Goal: Task Accomplishment & Management: Complete application form

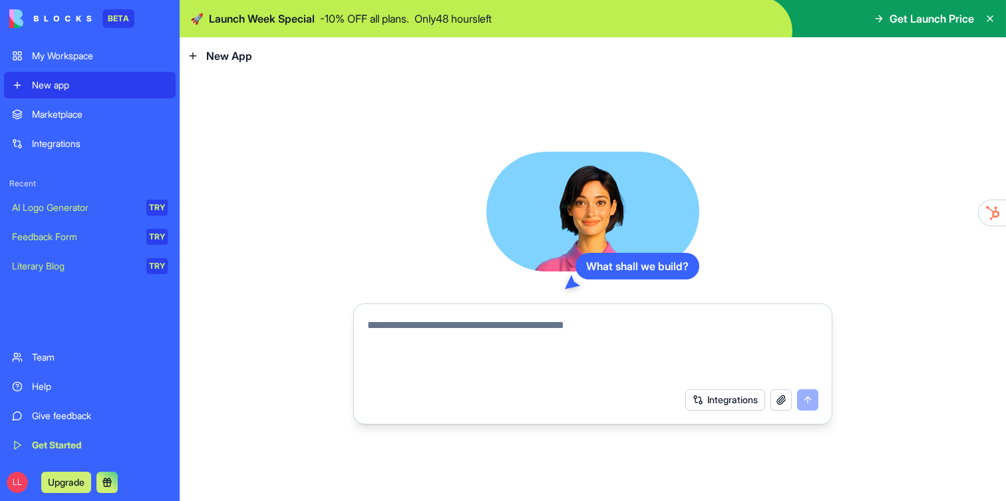
click at [39, 142] on div "Integrations" at bounding box center [100, 143] width 136 height 13
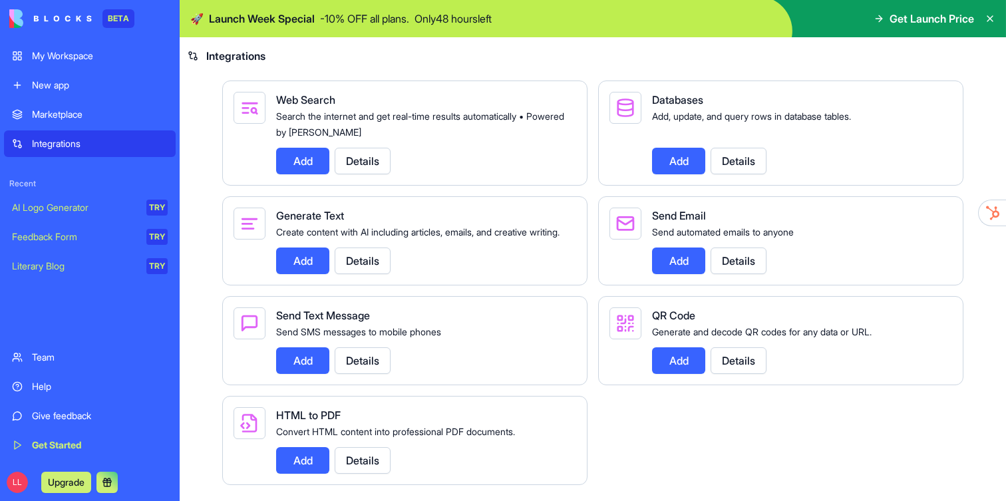
scroll to position [1723, 0]
click at [85, 108] on div "Marketplace" at bounding box center [100, 114] width 136 height 13
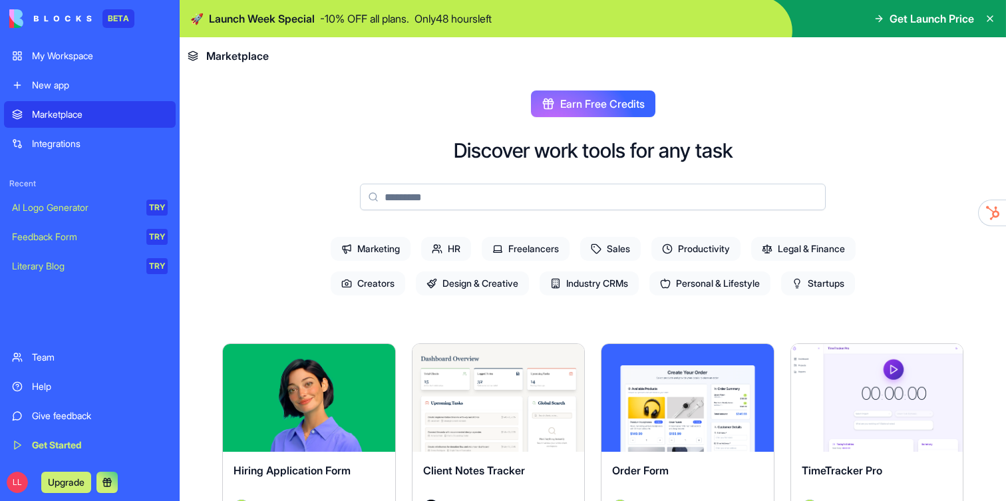
click at [345, 254] on span "Marketing" at bounding box center [371, 249] width 80 height 24
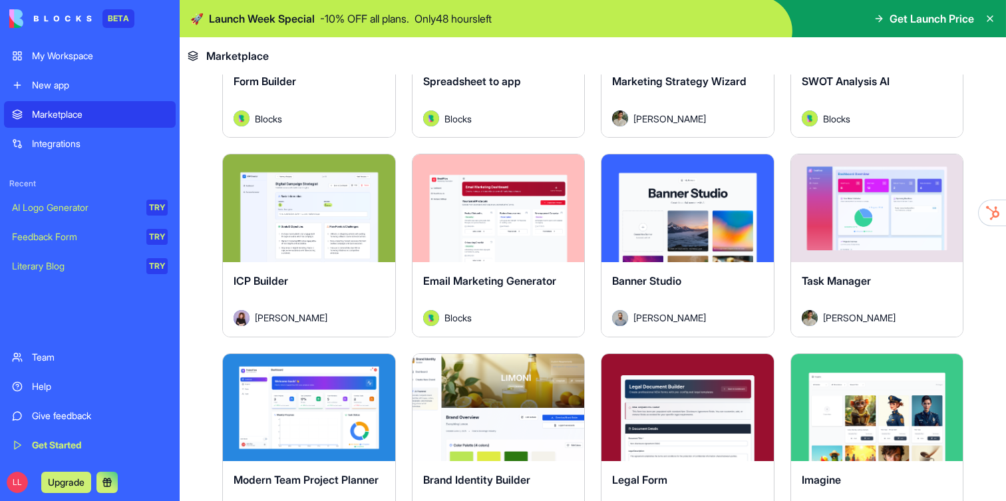
scroll to position [592, 0]
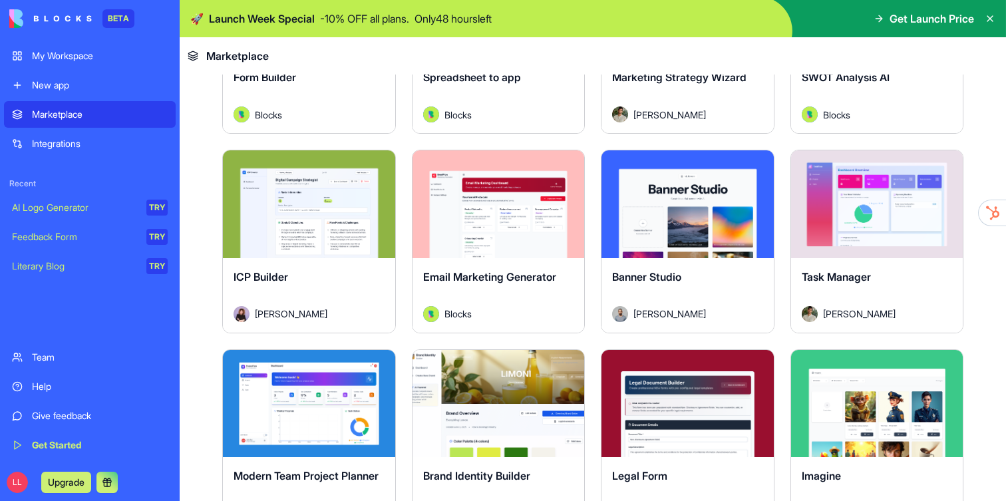
click at [327, 210] on button "Explore" at bounding box center [309, 204] width 100 height 27
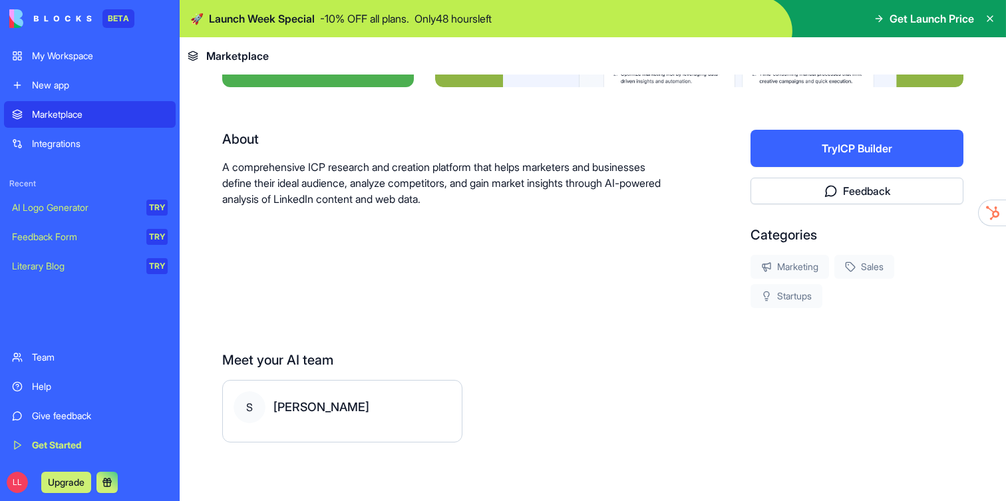
scroll to position [216, 0]
click at [815, 157] on button "Try ICP Builder" at bounding box center [857, 148] width 213 height 37
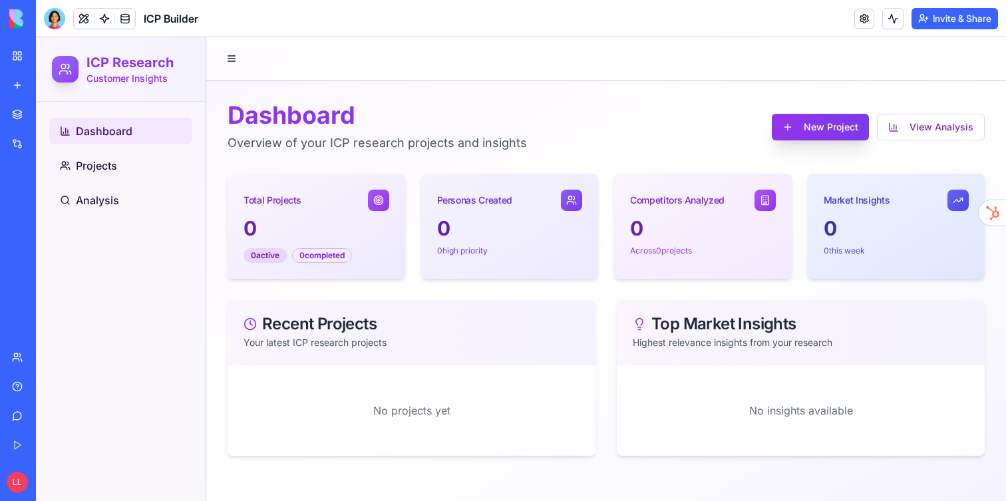
click at [844, 123] on button "New Project" at bounding box center [820, 127] width 97 height 27
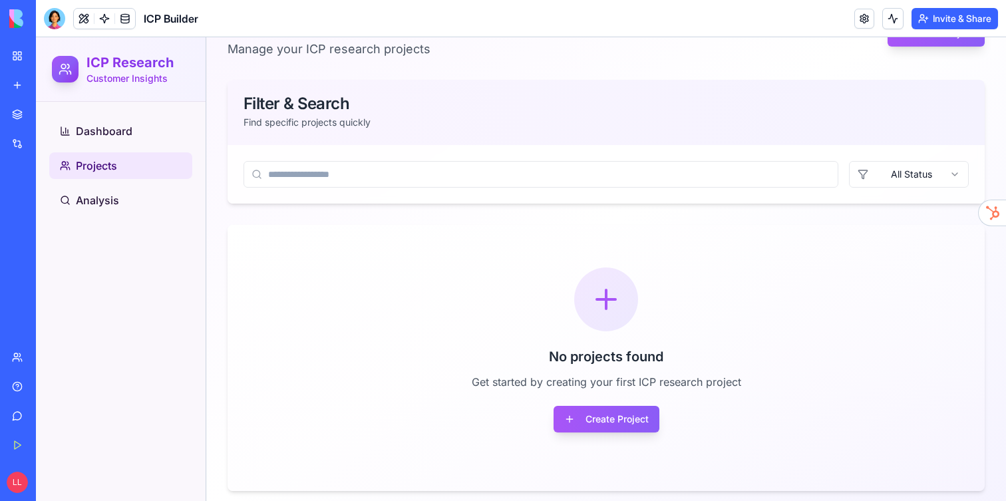
scroll to position [95, 0]
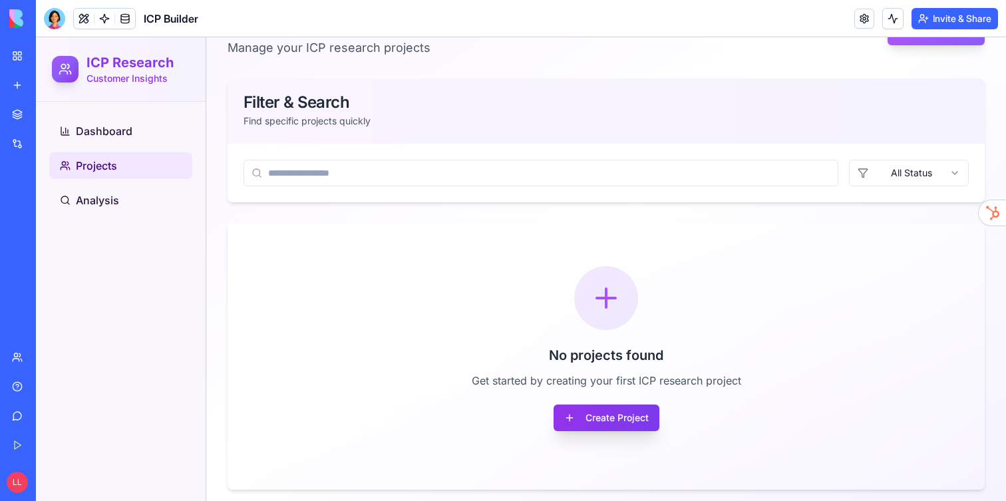
click at [586, 417] on button "Create Project" at bounding box center [607, 418] width 106 height 27
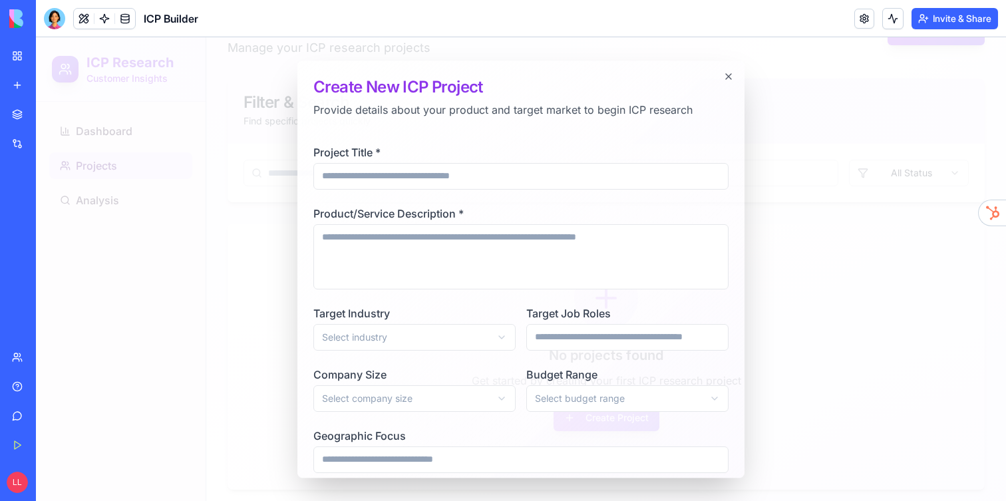
click at [447, 180] on input "Project Title *" at bounding box center [520, 176] width 415 height 27
type input "**********"
click at [425, 242] on textarea "Product/Service Description *" at bounding box center [520, 256] width 415 height 65
paste textarea "**********"
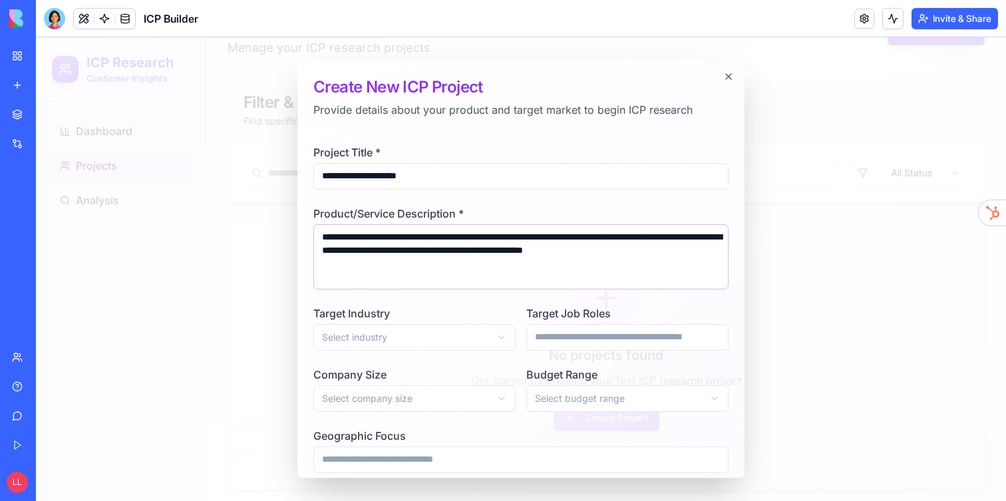
type textarea "**********"
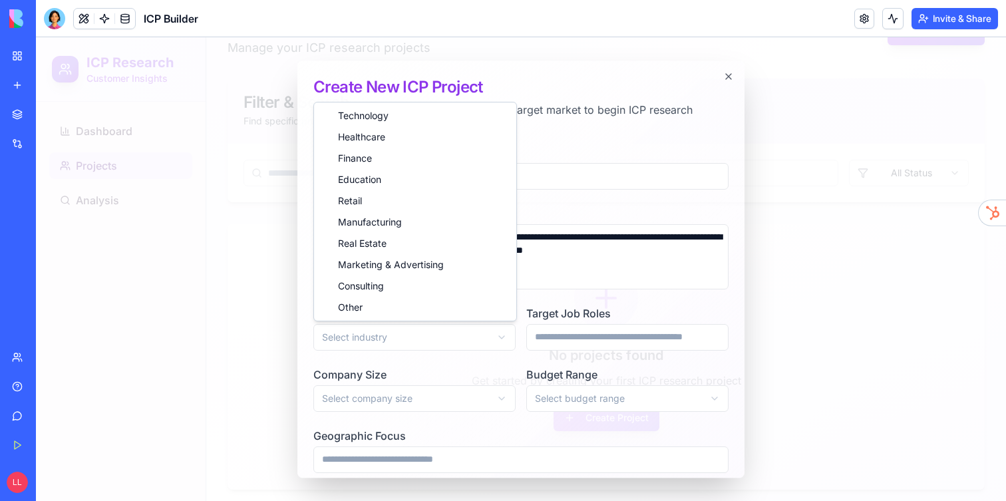
click at [355, 339] on body "**********" at bounding box center [521, 226] width 970 height 569
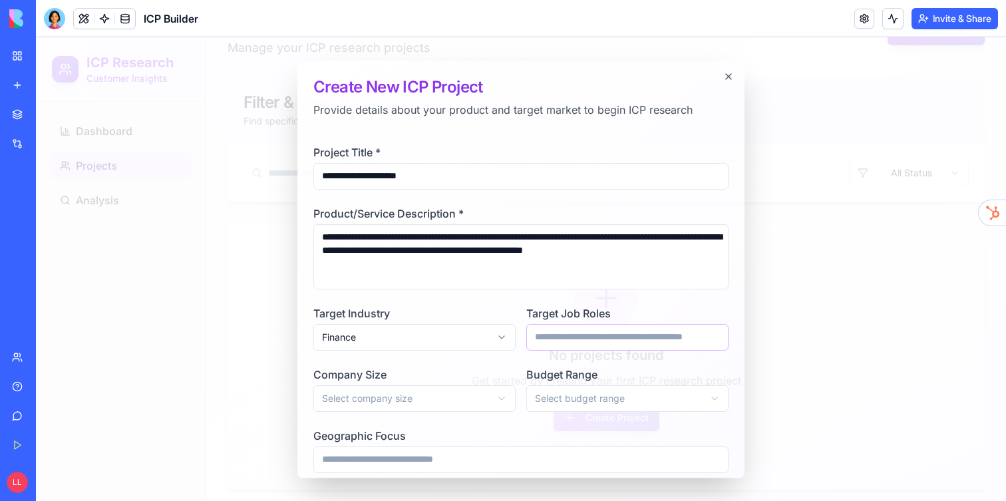
click at [587, 336] on input "Target Job Roles" at bounding box center [627, 337] width 202 height 27
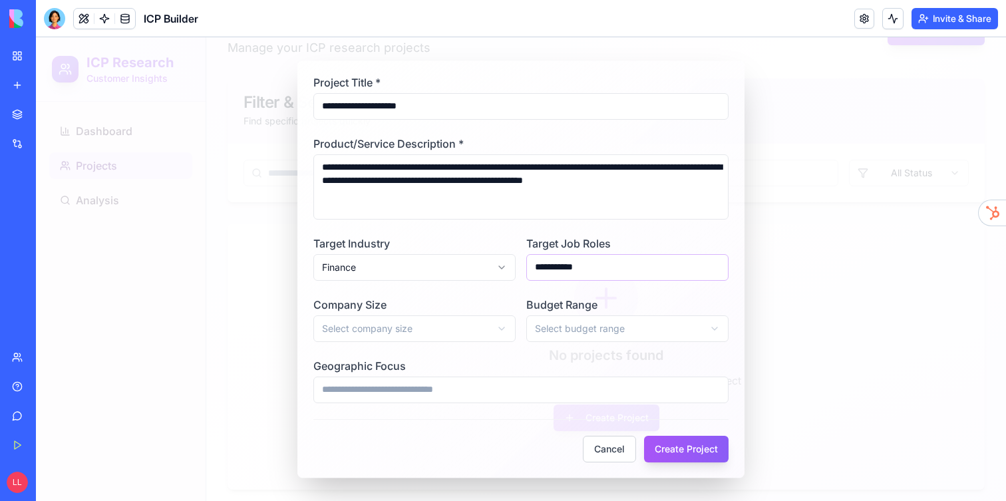
type input "**********"
click at [462, 318] on body "**********" at bounding box center [521, 226] width 970 height 569
click at [600, 324] on body "**********" at bounding box center [521, 226] width 970 height 569
click at [457, 396] on input "Geographic Focus" at bounding box center [520, 390] width 415 height 27
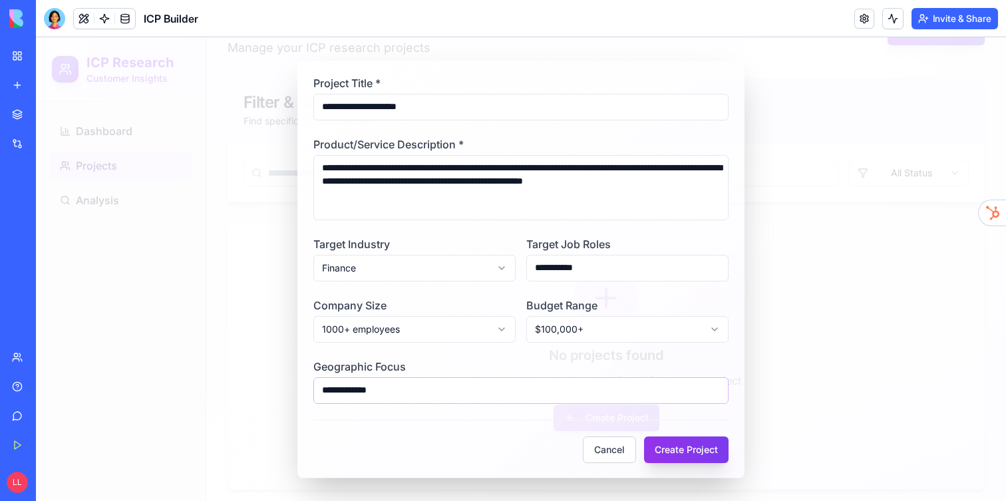
type input "**********"
click at [681, 447] on button "Create Project" at bounding box center [686, 450] width 85 height 27
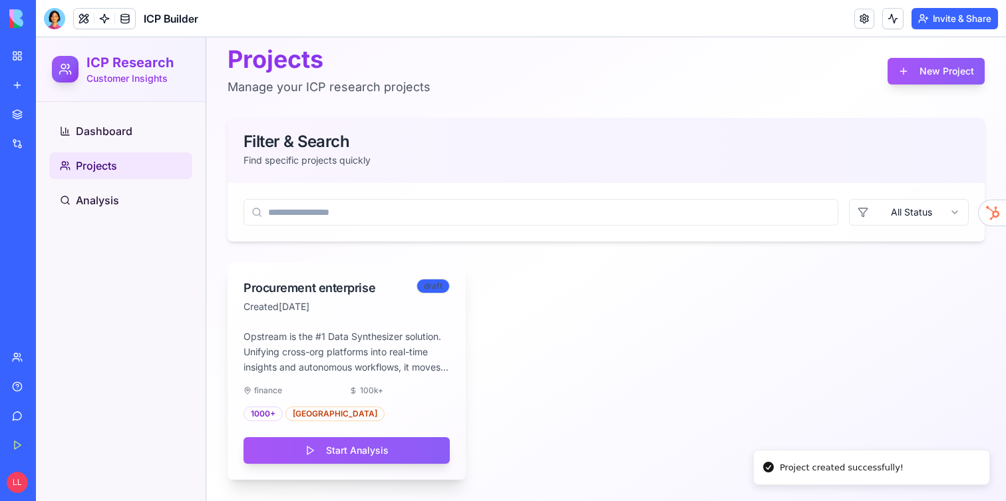
scroll to position [56, 0]
click at [351, 458] on button "Start Analysis" at bounding box center [347, 450] width 206 height 27
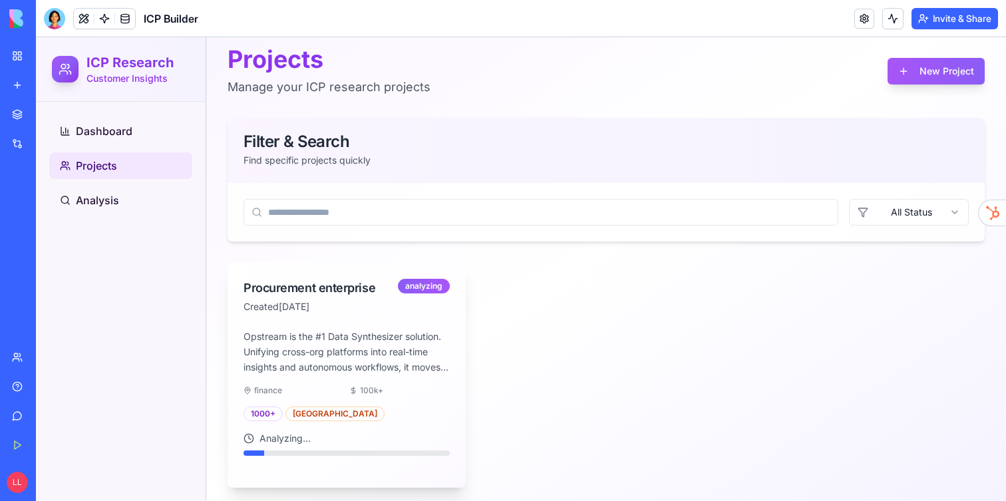
scroll to position [64, 0]
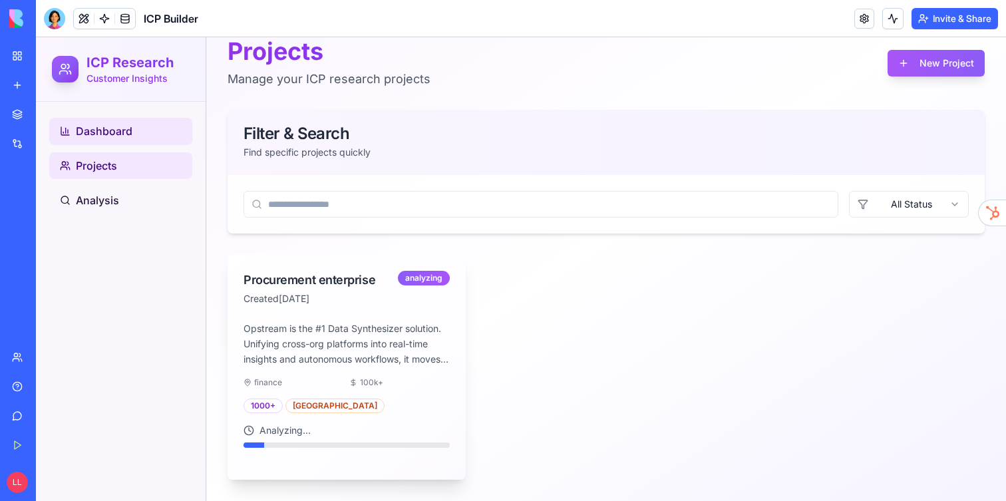
click at [101, 133] on span "Dashboard" at bounding box center [104, 131] width 57 height 16
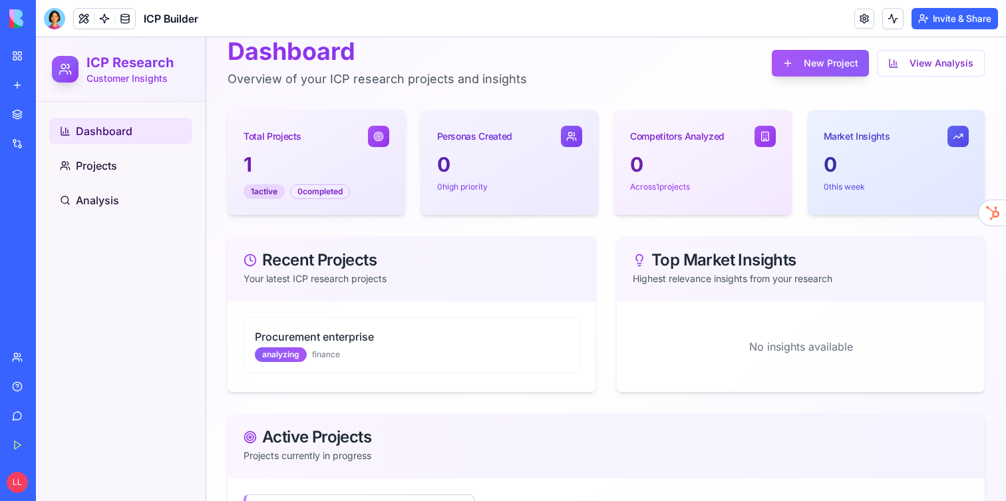
scroll to position [201, 0]
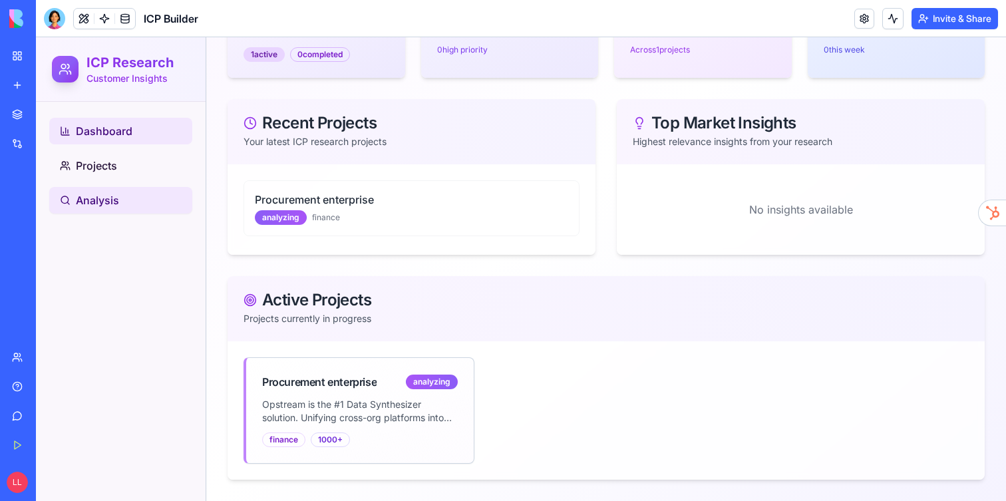
click at [85, 197] on span "Analysis" at bounding box center [97, 200] width 43 height 16
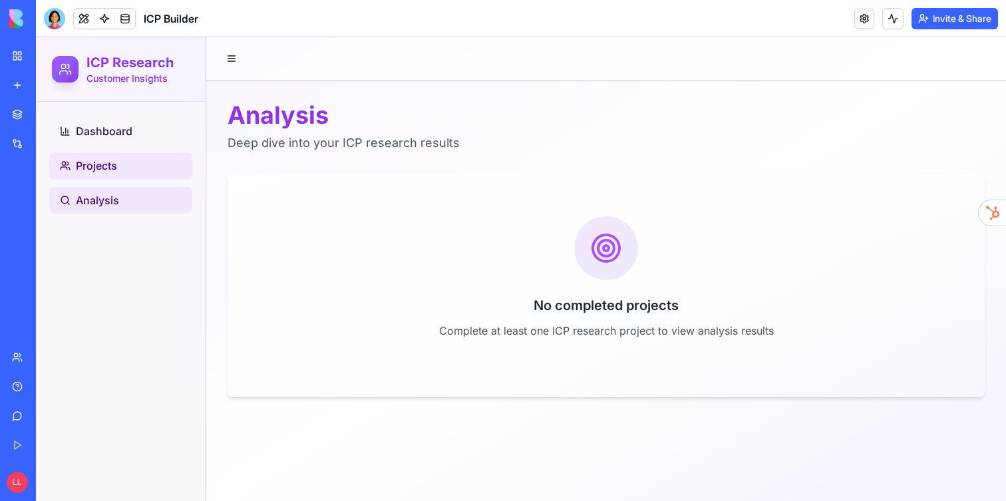
click at [79, 167] on span "Projects" at bounding box center [96, 166] width 41 height 16
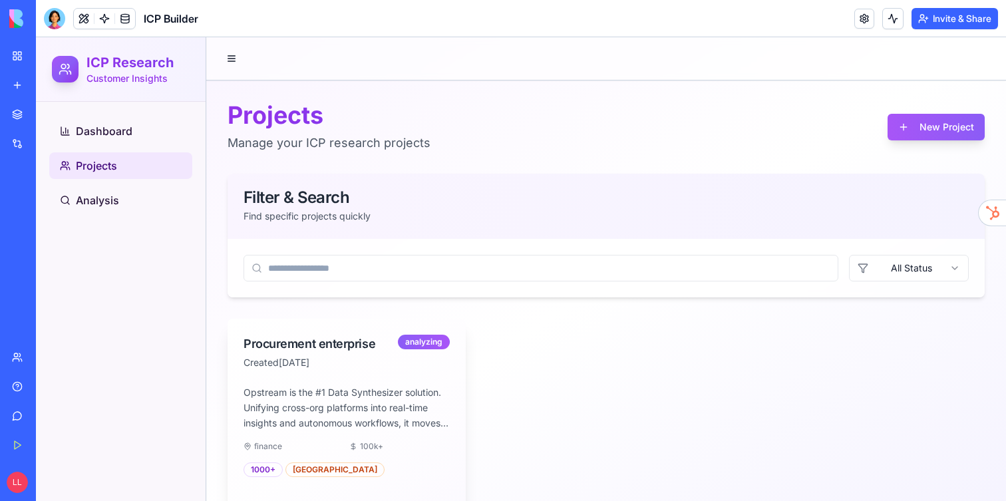
scroll to position [29, 0]
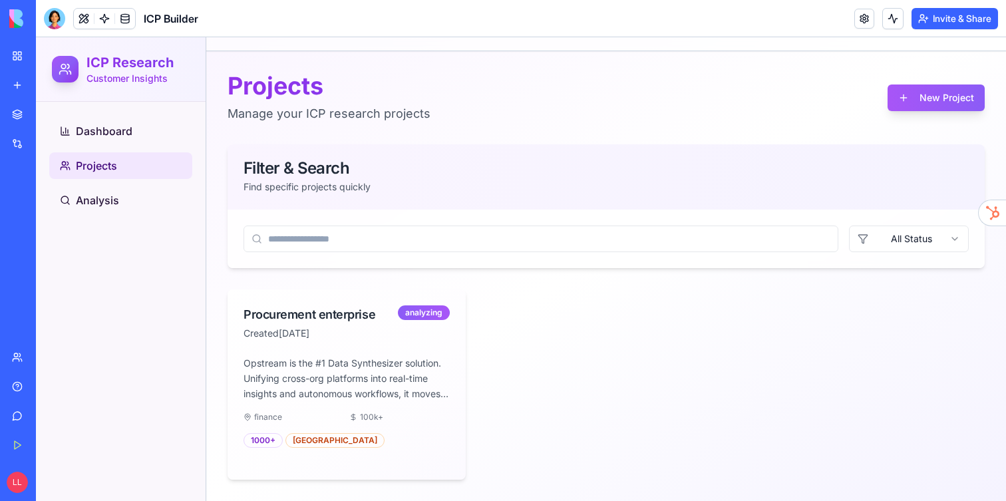
click at [18, 83] on link "New app" at bounding box center [30, 85] width 53 height 27
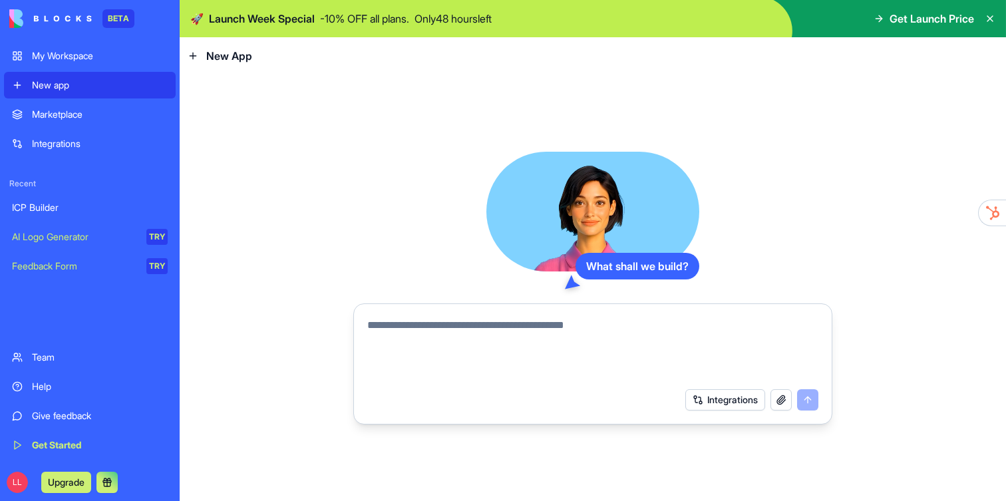
click at [34, 118] on div "Marketplace" at bounding box center [100, 114] width 136 height 13
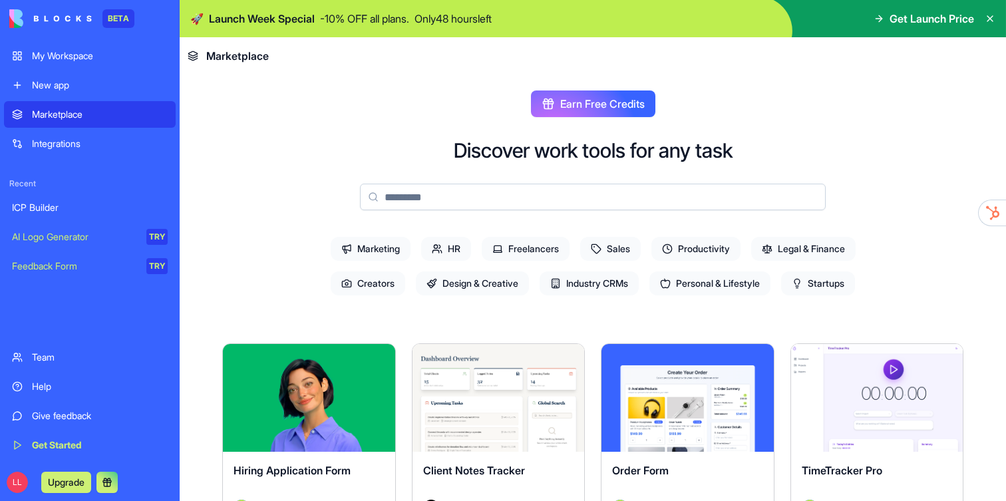
click at [383, 247] on span "Marketing" at bounding box center [371, 249] width 80 height 24
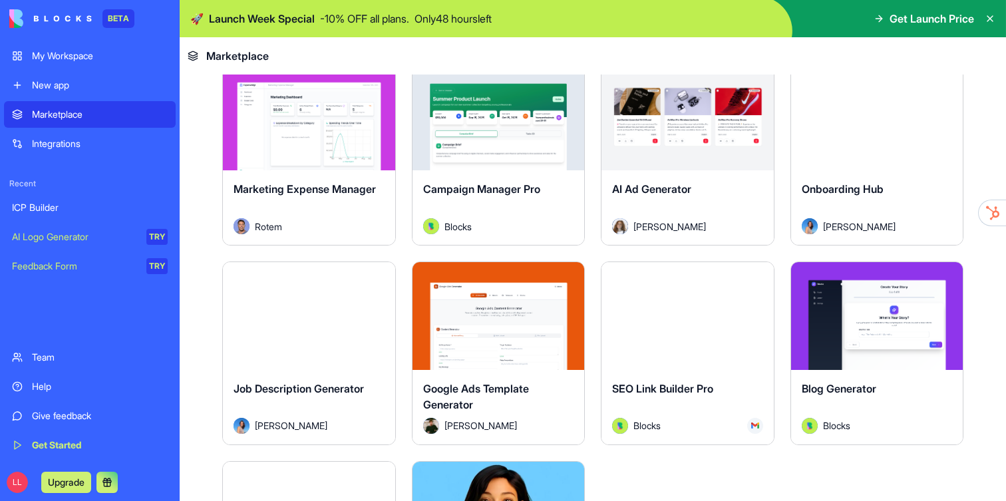
scroll to position [1278, 0]
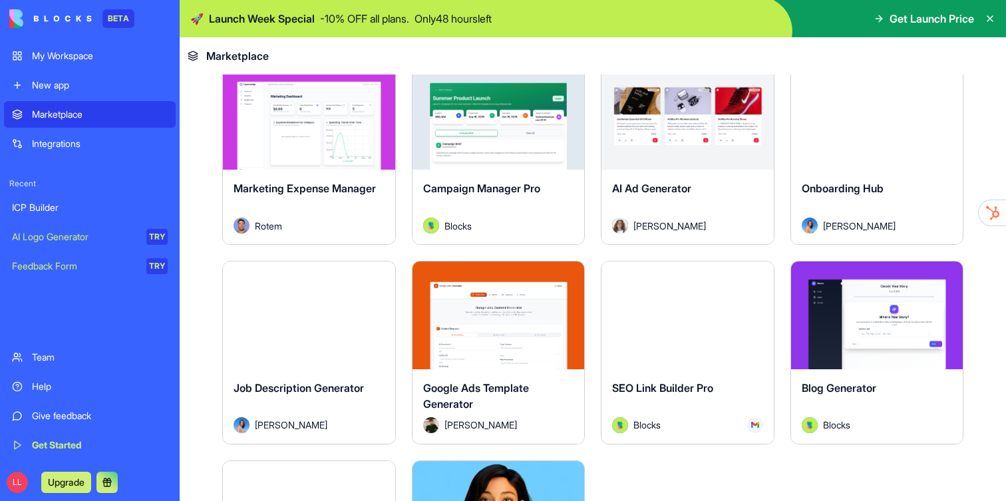
click at [715, 112] on button "Explore" at bounding box center [688, 116] width 100 height 27
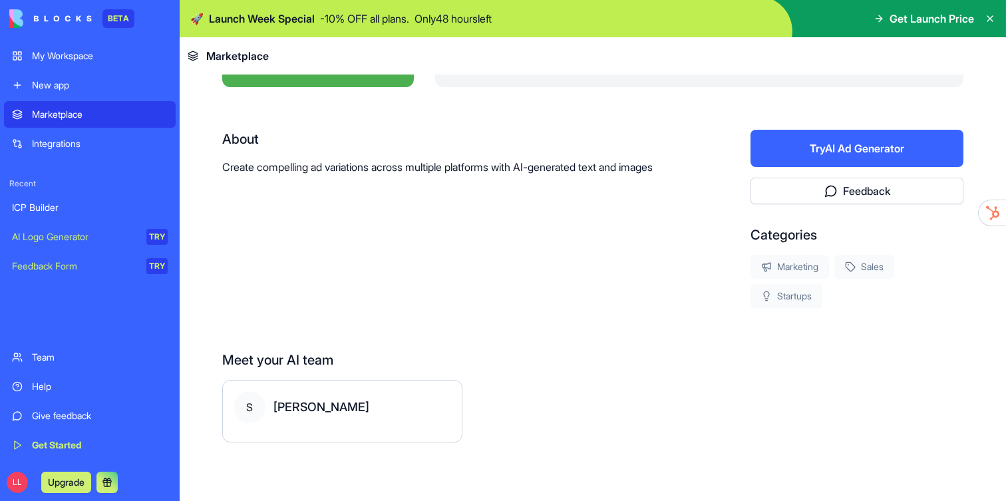
scroll to position [216, 0]
click at [880, 142] on button "Try AI Ad Generator" at bounding box center [857, 148] width 213 height 37
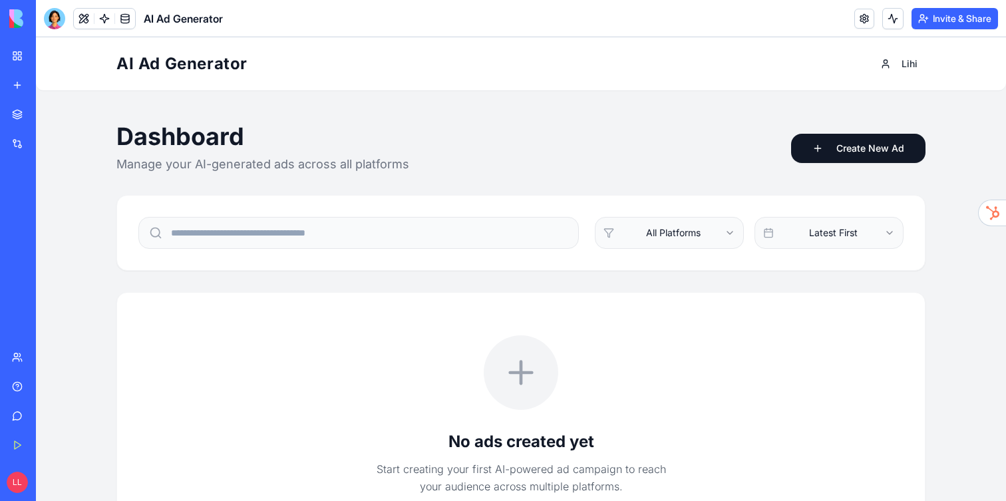
scroll to position [136, 0]
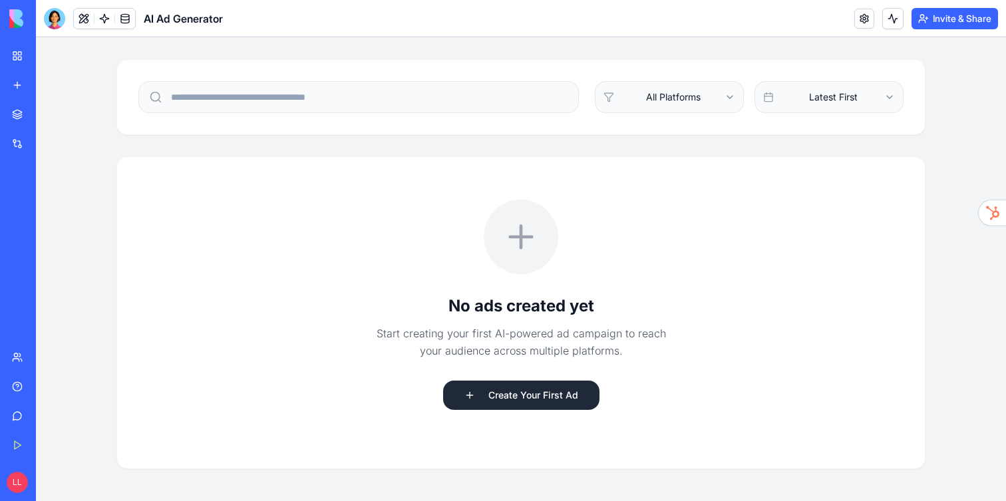
click at [543, 396] on button "Create Your First Ad" at bounding box center [521, 395] width 156 height 29
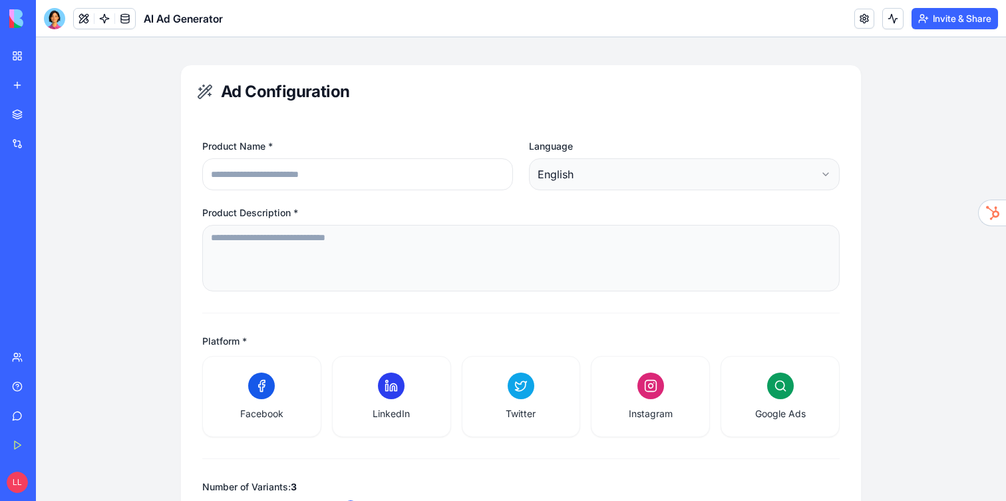
click at [376, 182] on input "Product Name *" at bounding box center [357, 174] width 311 height 32
type input "********"
paste textarea "**********"
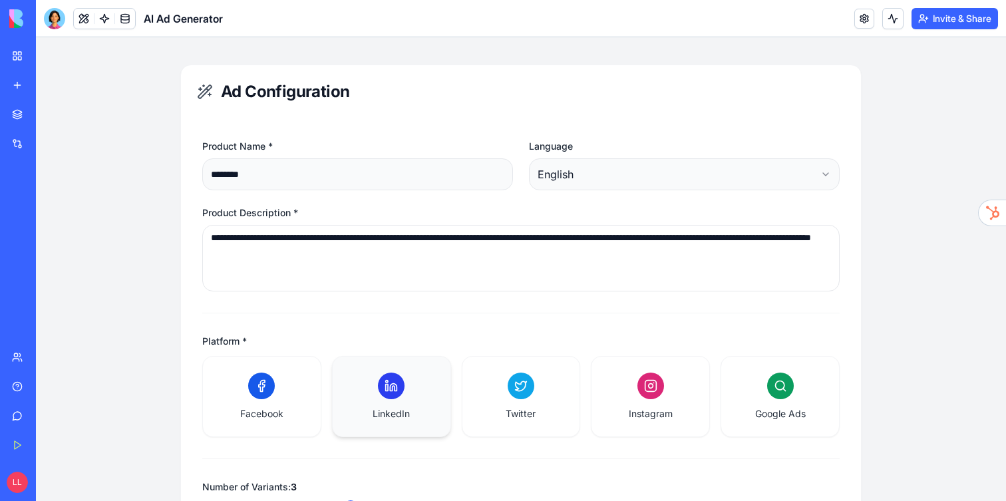
type textarea "**********"
click at [394, 407] on span "LinkedIn" at bounding box center [391, 413] width 37 height 13
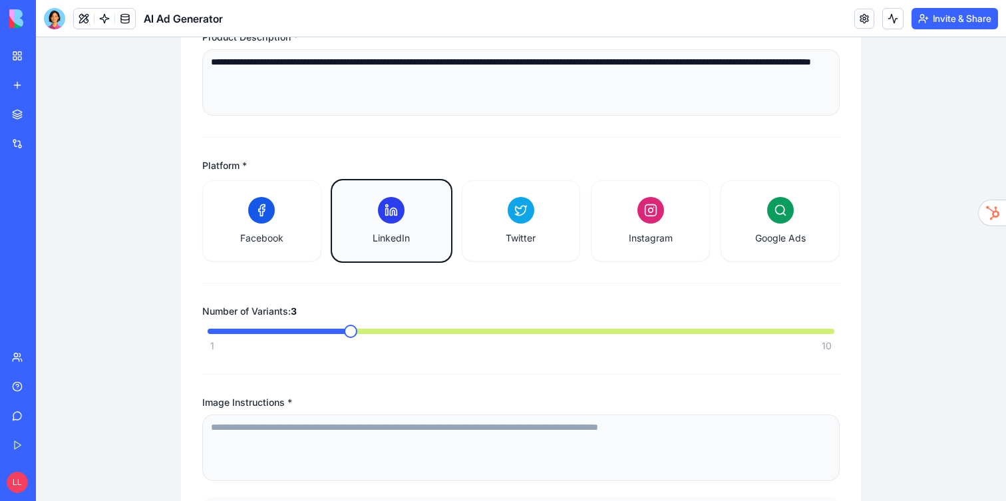
scroll to position [479, 0]
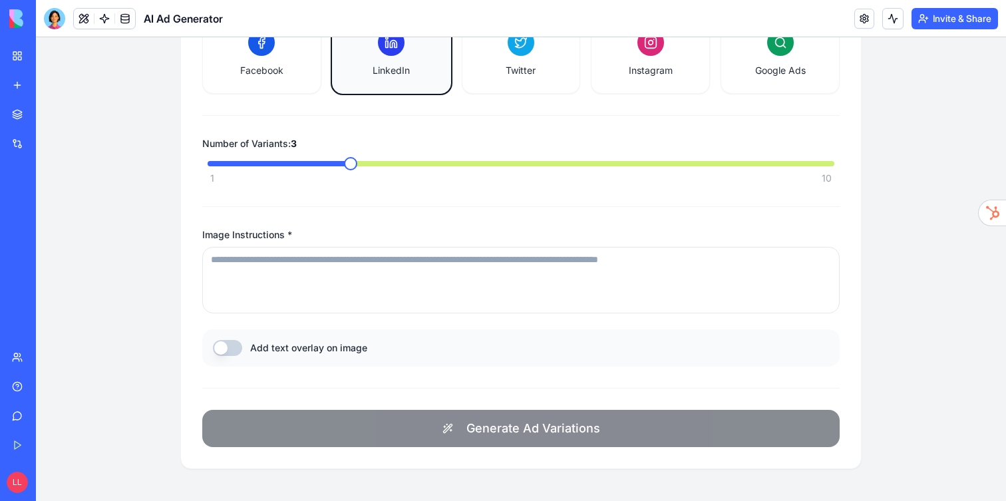
click at [319, 277] on textarea "Image Instructions *" at bounding box center [521, 280] width 638 height 67
click at [357, 280] on textarea "Image Instructions *" at bounding box center [521, 280] width 638 height 67
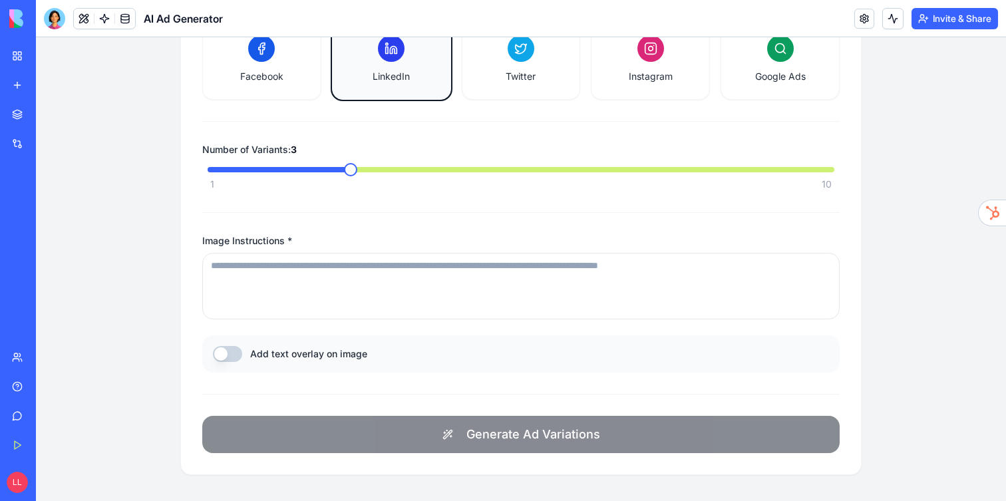
scroll to position [475, 0]
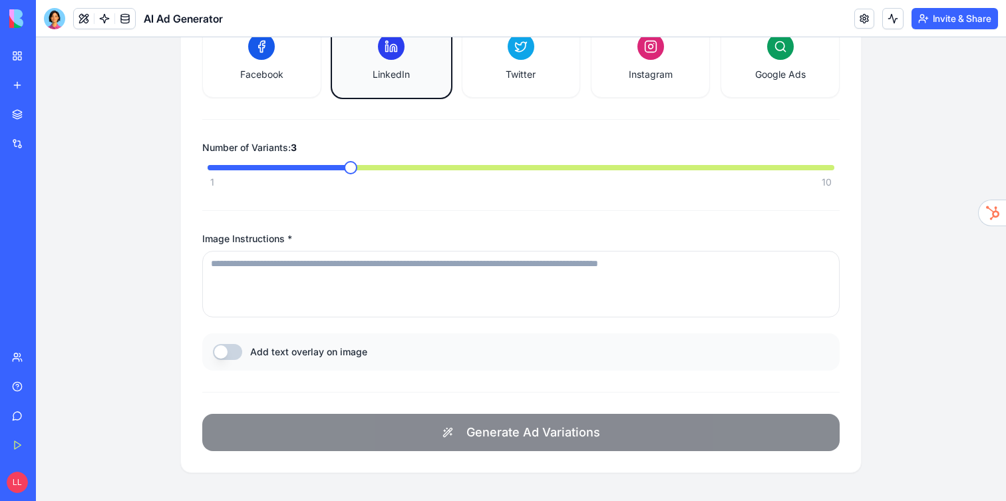
click at [406, 285] on textarea "Image Instructions *" at bounding box center [521, 284] width 638 height 67
paste textarea "**********"
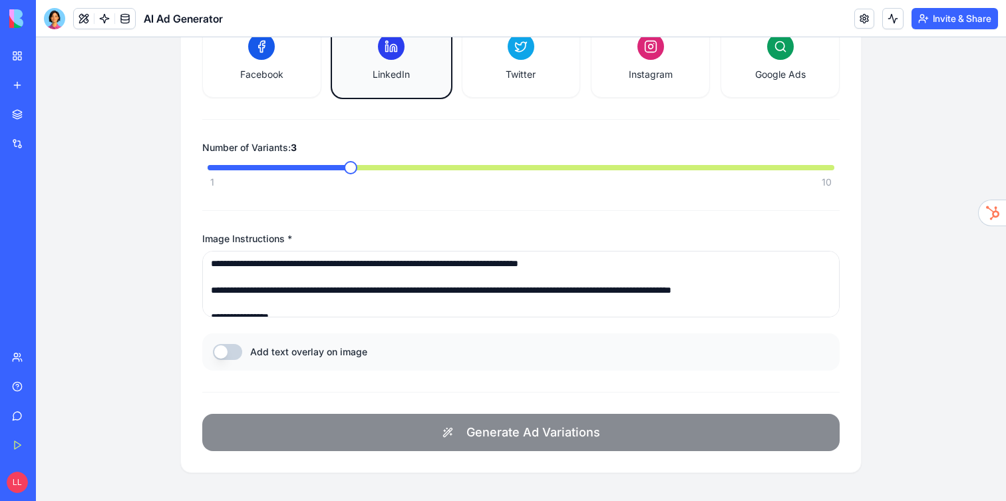
scroll to position [272, 0]
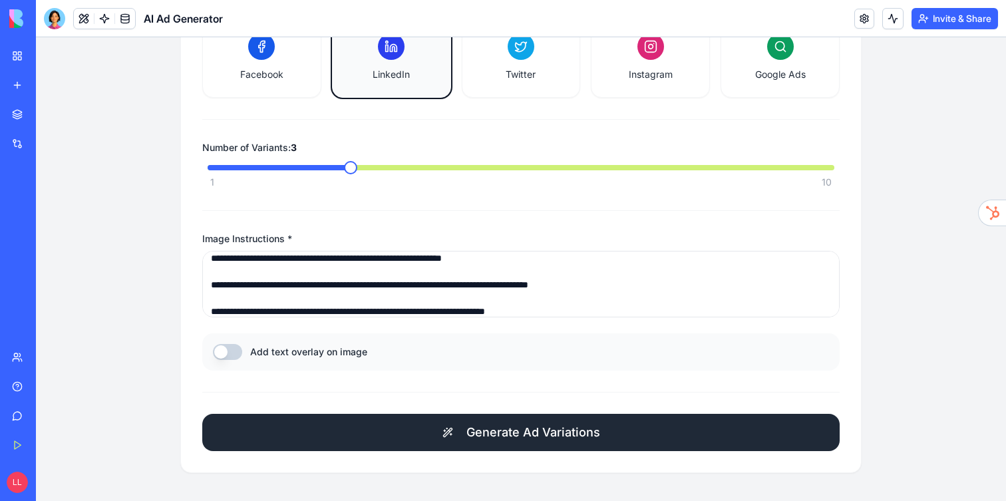
type textarea "**********"
click at [461, 431] on button "Generate Ad Variations" at bounding box center [521, 432] width 638 height 37
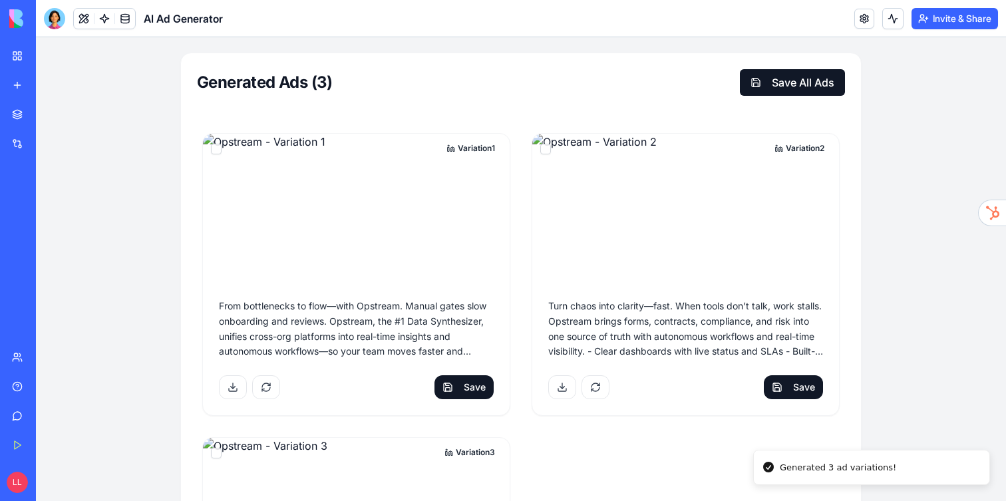
scroll to position [916, 0]
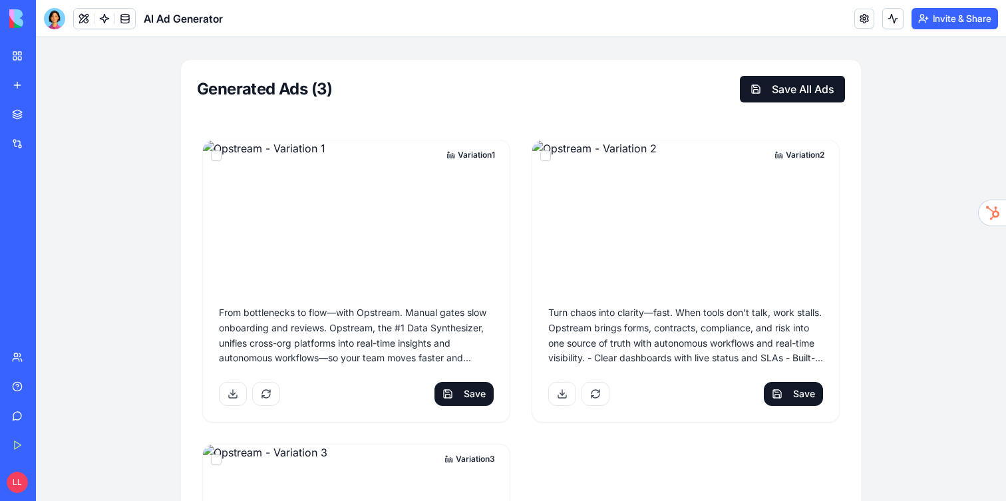
click at [384, 148] on img at bounding box center [356, 214] width 307 height 149
click at [361, 183] on img at bounding box center [356, 214] width 307 height 149
click at [292, 232] on img at bounding box center [356, 214] width 307 height 149
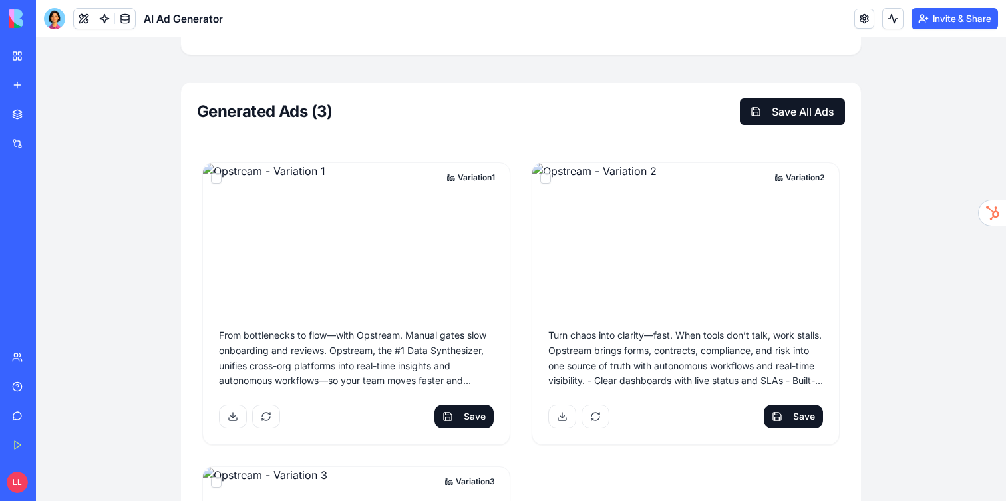
scroll to position [894, 0]
click at [292, 232] on img at bounding box center [356, 236] width 307 height 149
click at [607, 272] on img at bounding box center [685, 236] width 307 height 149
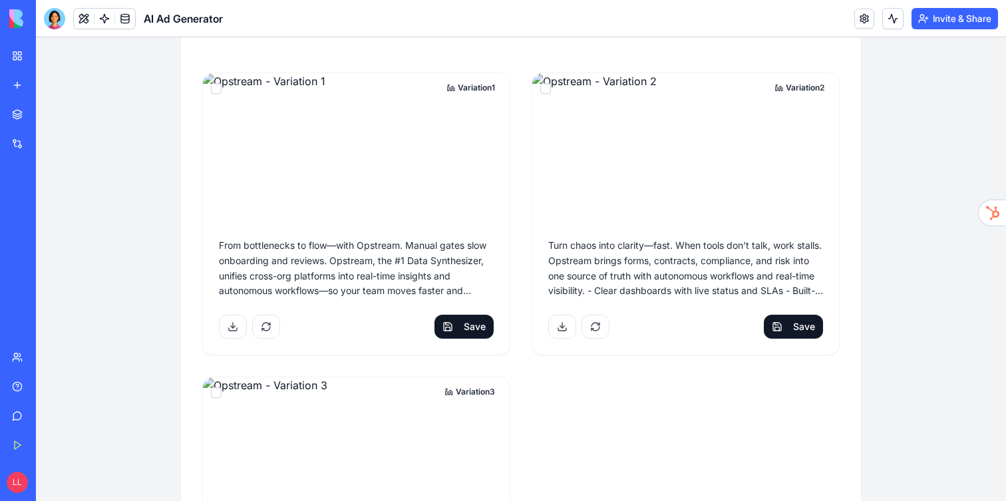
scroll to position [970, 0]
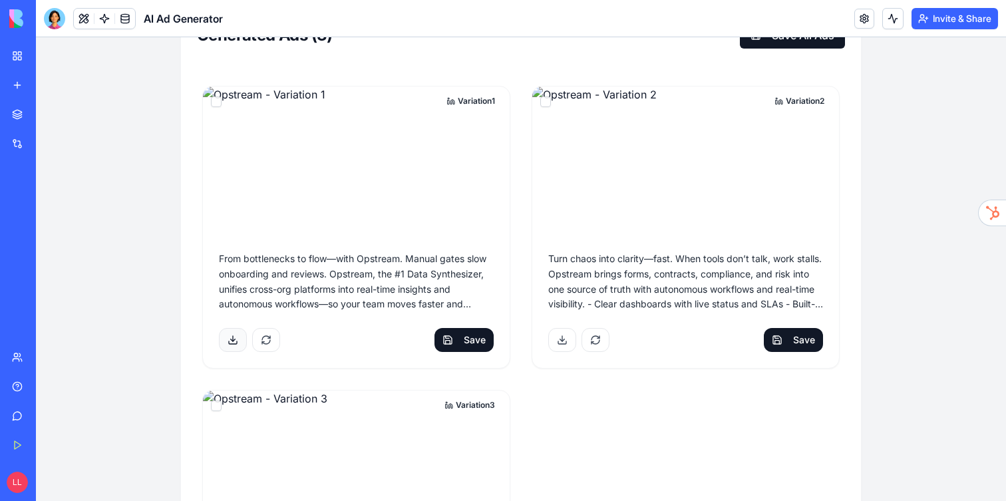
click at [233, 341] on button at bounding box center [233, 340] width 28 height 24
click at [809, 463] on div "Image downloaded!" at bounding box center [823, 467] width 86 height 13
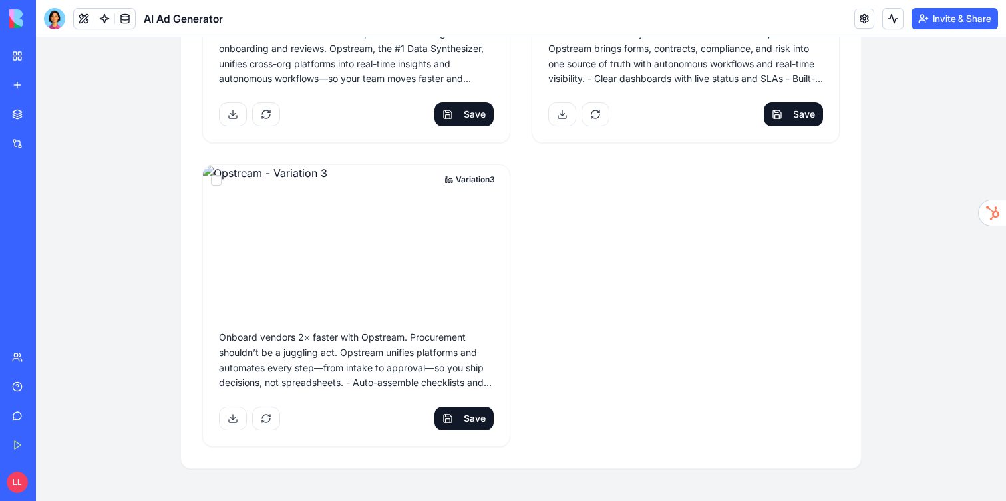
scroll to position [1195, 0]
click at [435, 315] on div "Onboard vendors 2× faster with Opstream. Procurement shouldn’t be a juggling ac…" at bounding box center [356, 361] width 307 height 93
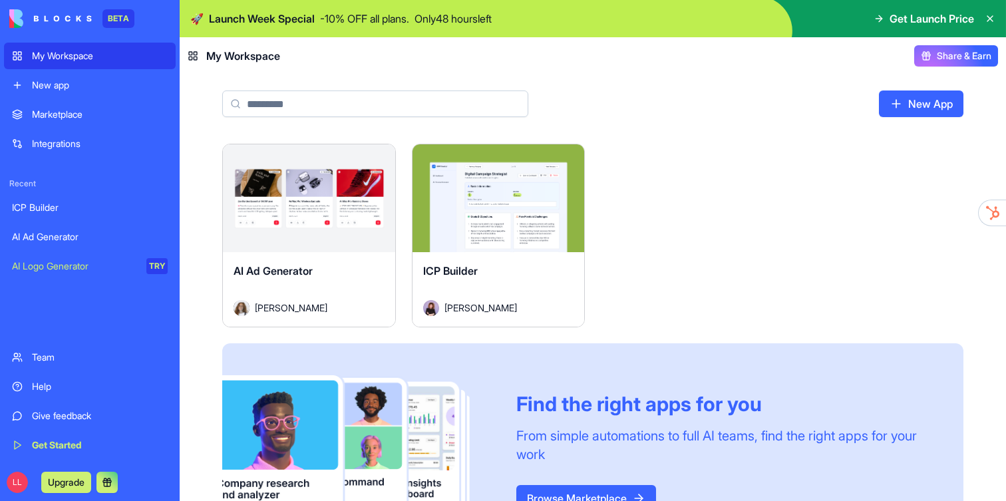
click at [511, 263] on div "ICP Builder" at bounding box center [498, 281] width 151 height 37
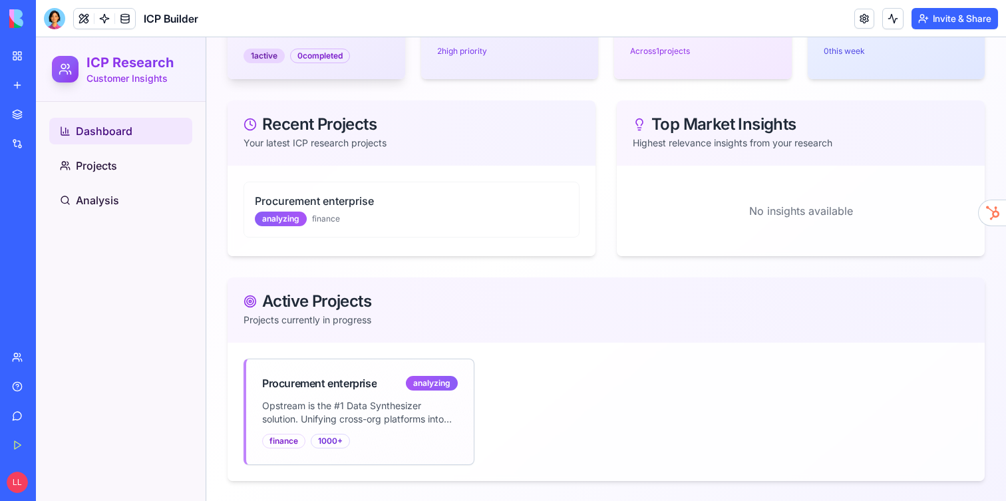
scroll to position [201, 0]
click at [409, 397] on div "Procurement enterprise analyzing" at bounding box center [360, 378] width 228 height 40
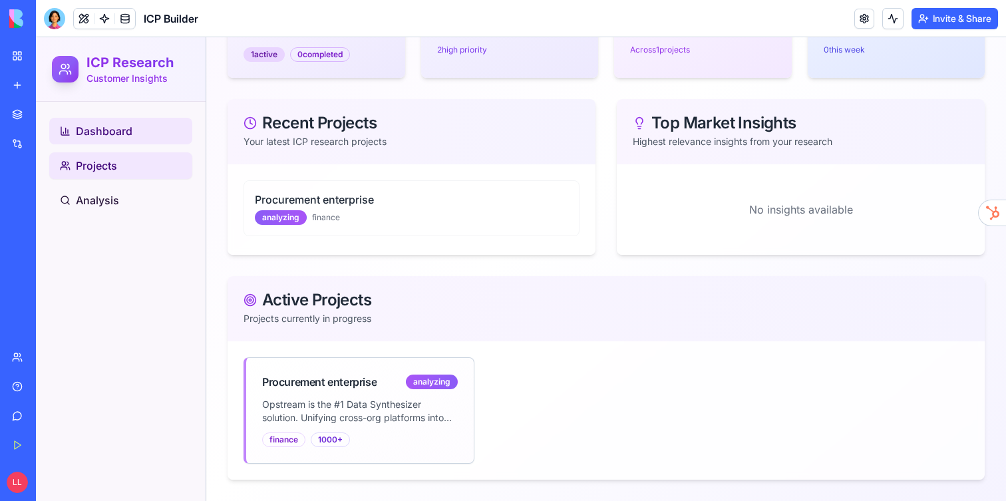
click at [133, 165] on link "Projects" at bounding box center [120, 165] width 143 height 27
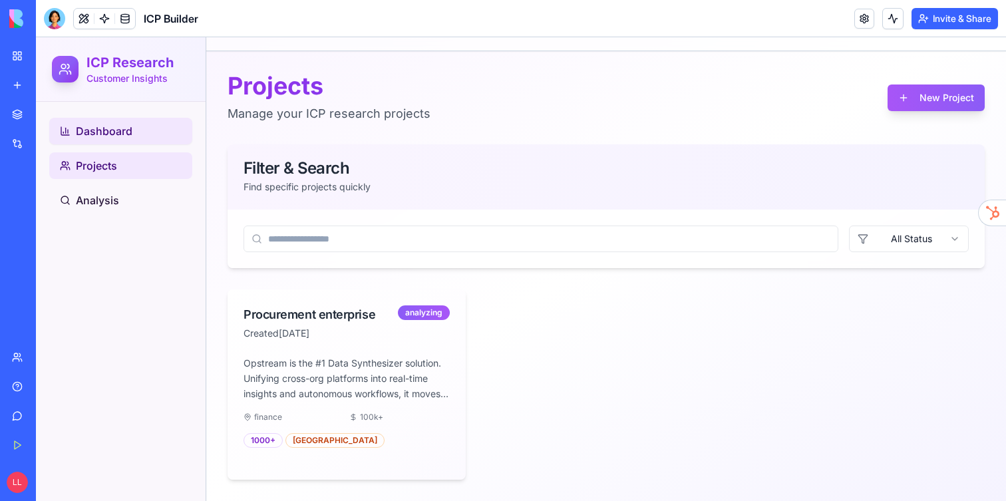
click at [129, 136] on span "Dashboard" at bounding box center [104, 131] width 57 height 16
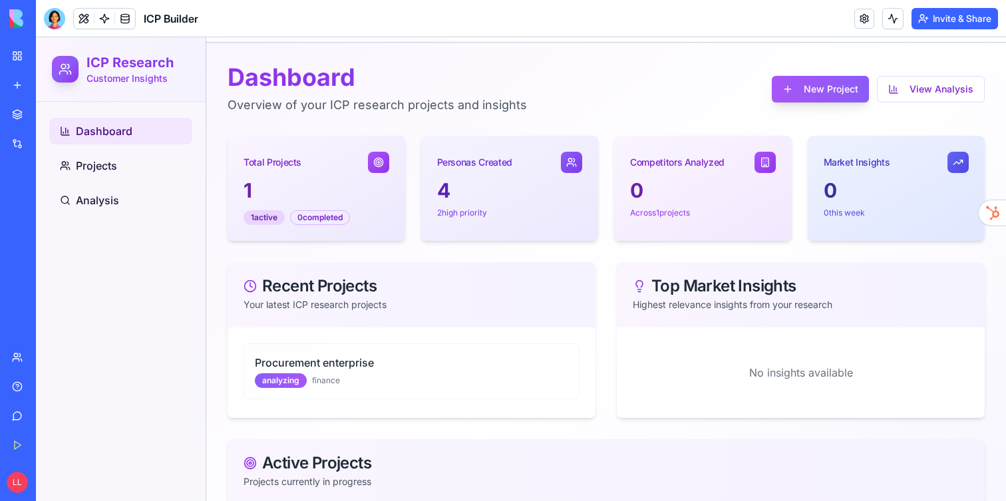
scroll to position [201, 0]
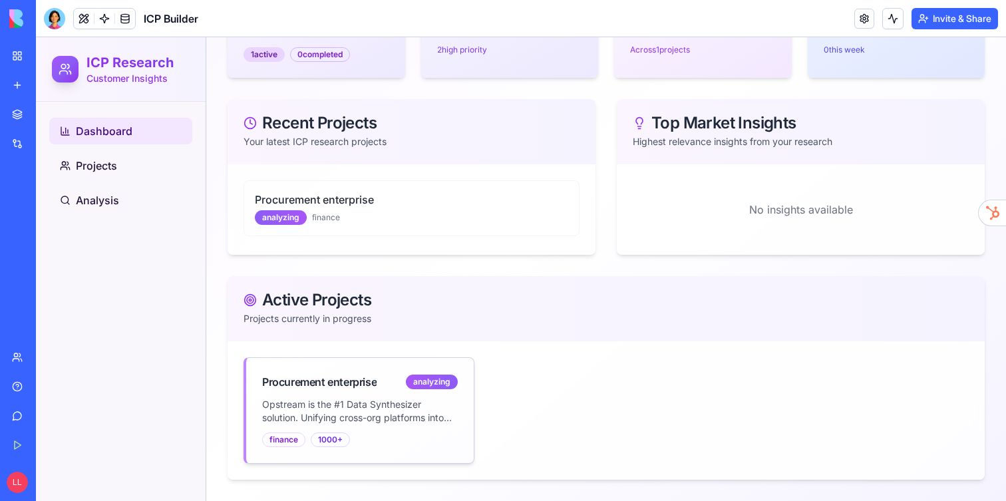
click at [440, 381] on div "analyzing" at bounding box center [432, 382] width 52 height 15
click at [293, 212] on div "analyzing" at bounding box center [281, 217] width 52 height 15
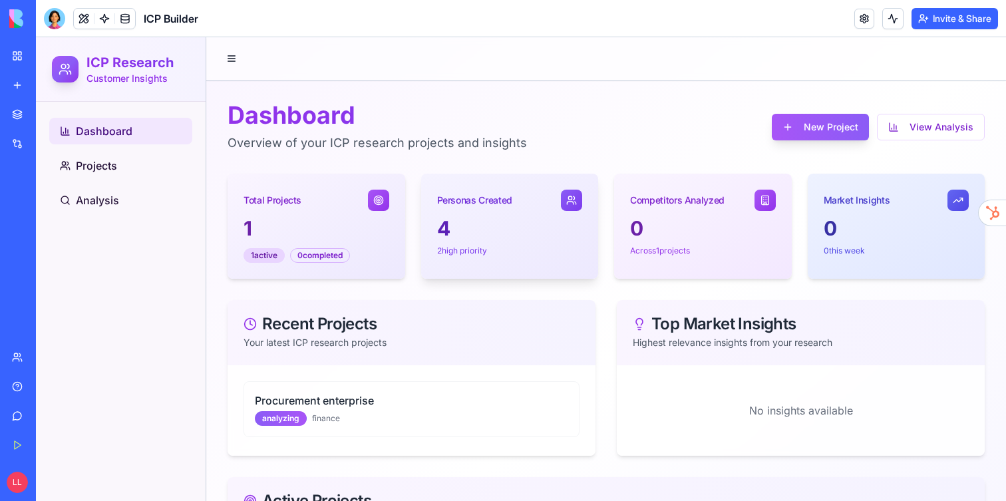
click at [486, 252] on p "2 high priority" at bounding box center [510, 251] width 146 height 11
click at [572, 196] on icon at bounding box center [571, 200] width 11 height 11
click at [264, 258] on div "1 active" at bounding box center [264, 255] width 41 height 15
click at [285, 422] on div "analyzing" at bounding box center [281, 418] width 52 height 15
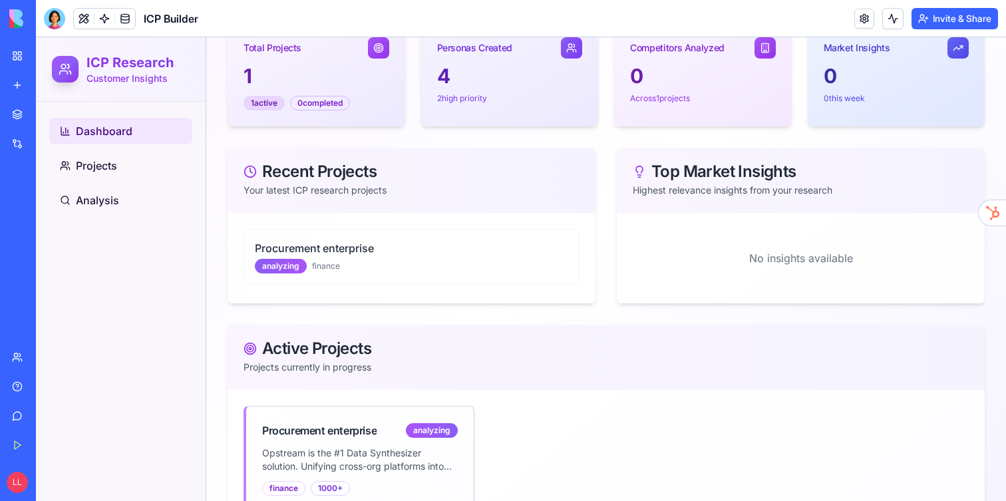
scroll to position [201, 0]
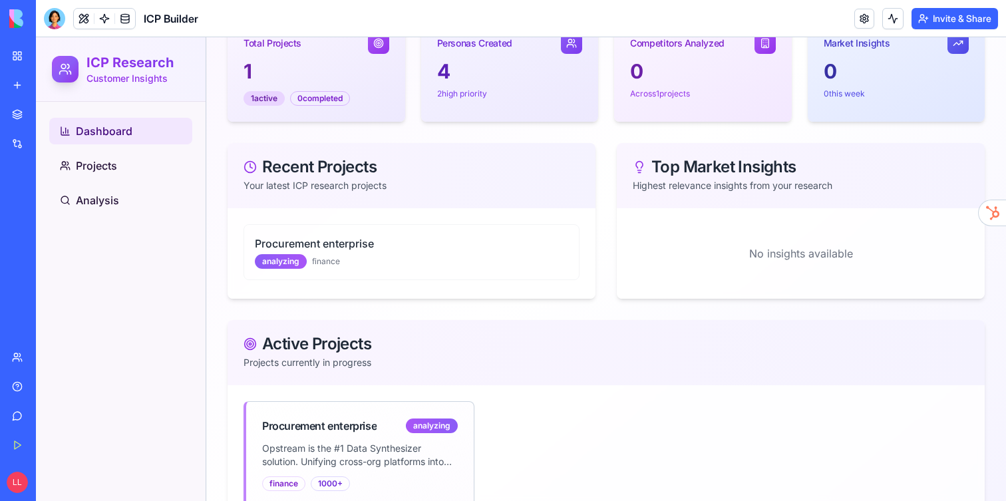
scroll to position [201, 0]
